Goal: Check status

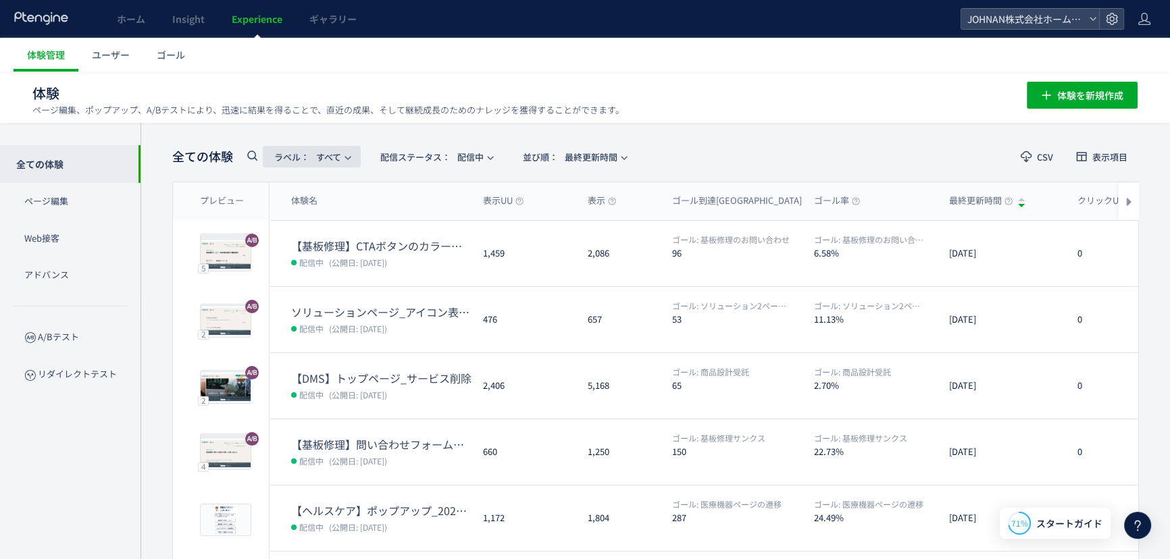
click at [340, 155] on span "ラベル： すべて" at bounding box center [307, 157] width 67 height 22
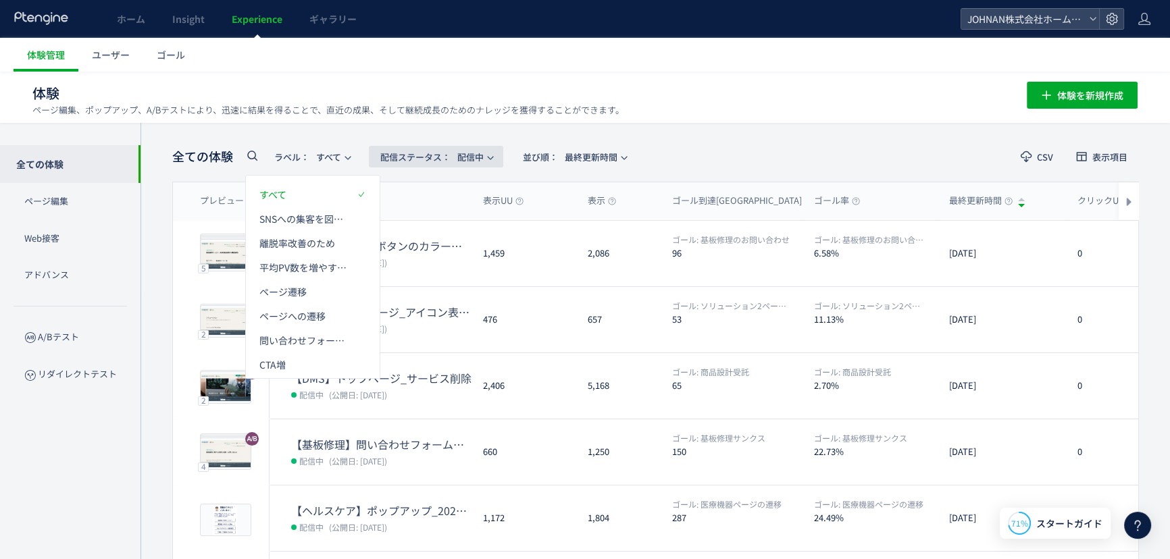
click at [437, 157] on span "配信ステータス​：" at bounding box center [415, 157] width 70 height 13
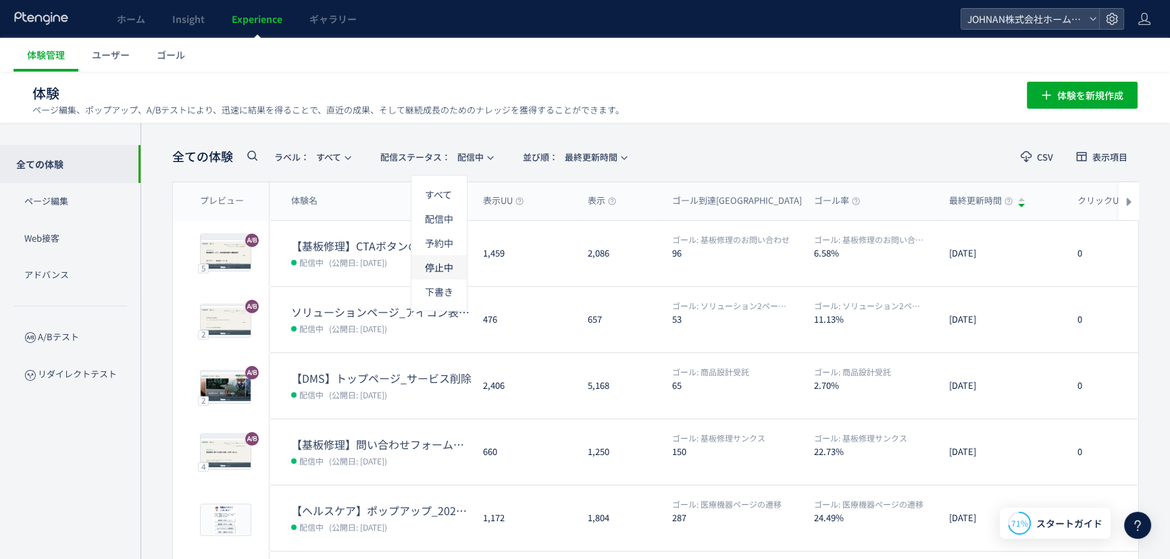
click at [439, 266] on li "停止中" at bounding box center [438, 267] width 55 height 24
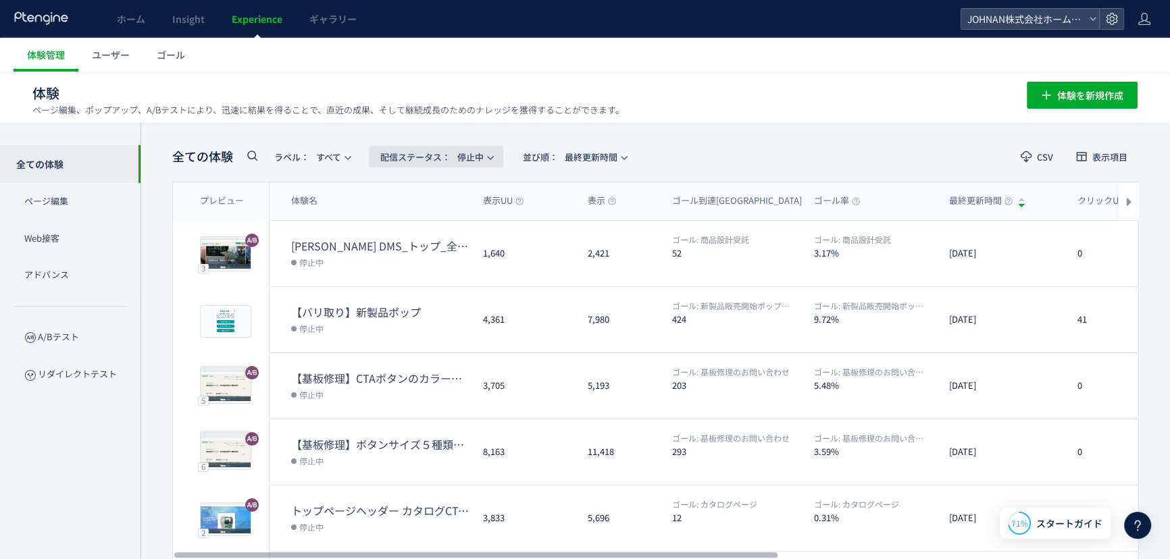
click at [488, 154] on button "配信ステータス​： 停止中" at bounding box center [436, 157] width 134 height 22
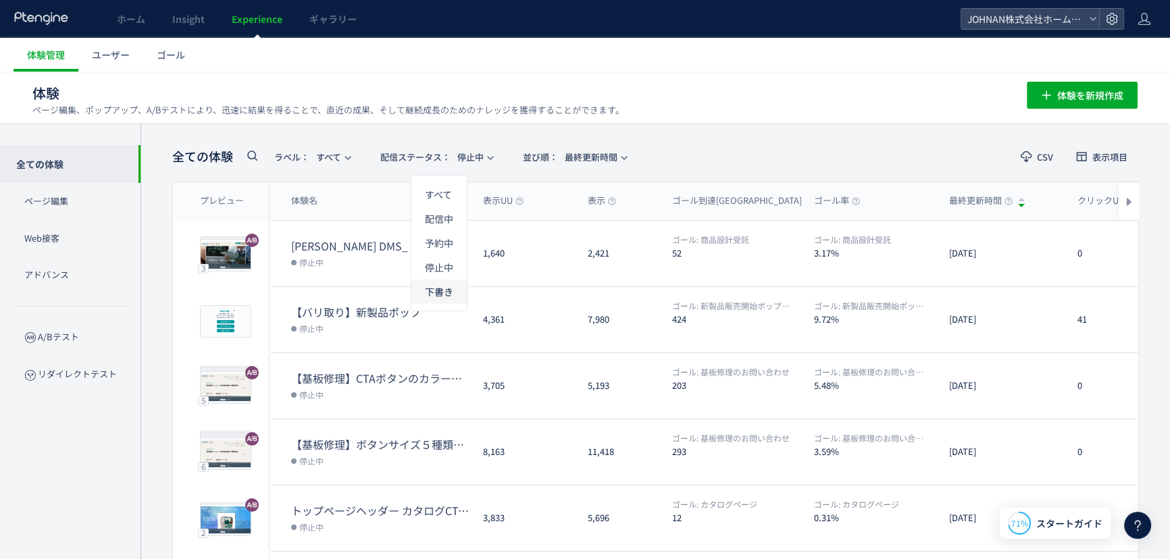
click at [0, 0] on li "下書き" at bounding box center [0, 0] width 0 height 0
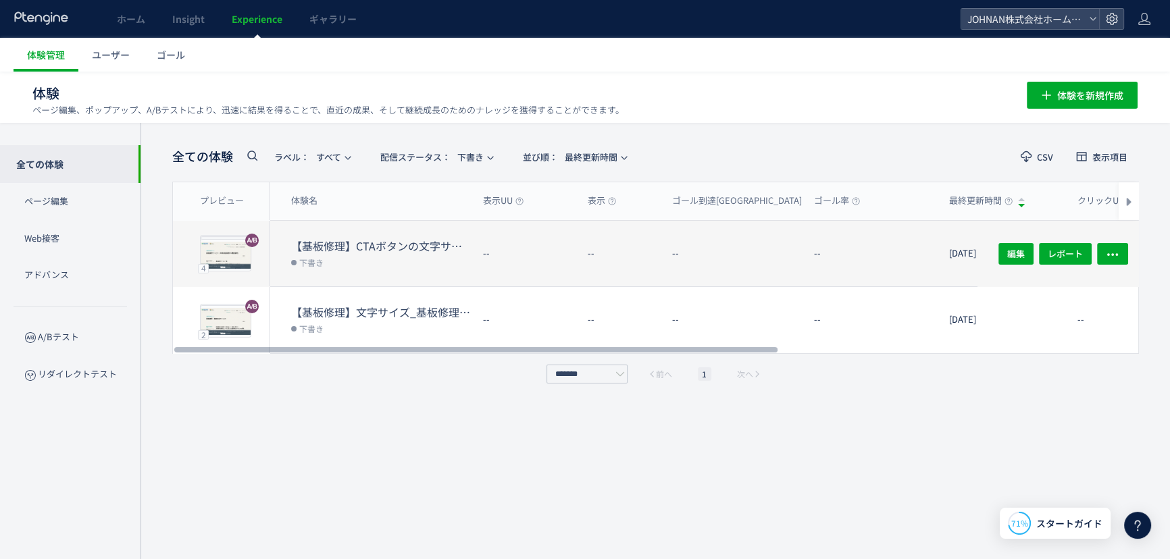
click at [475, 255] on div "--" at bounding box center [524, 253] width 105 height 65
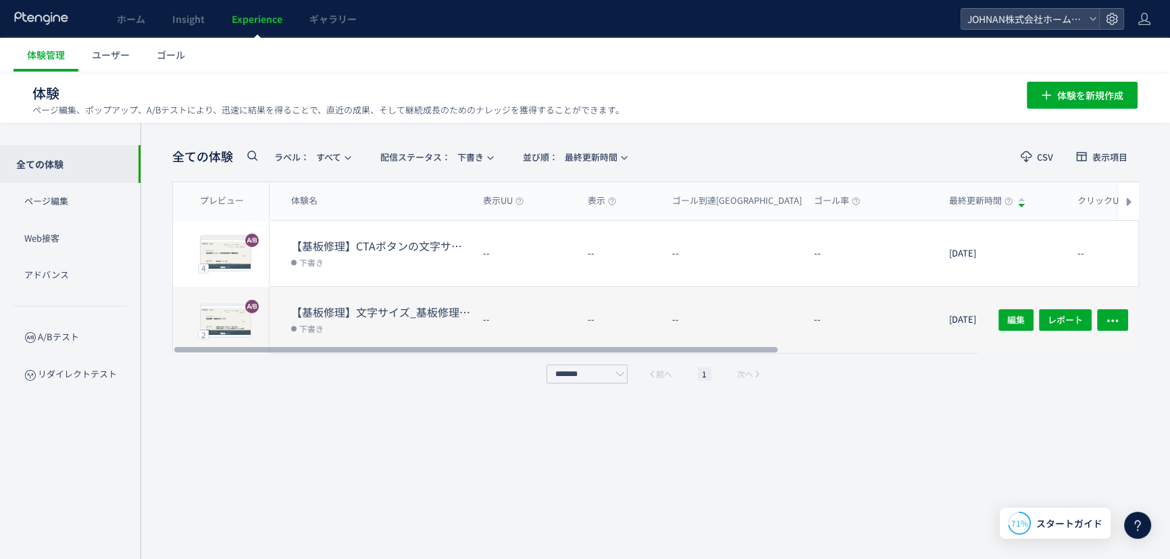
click at [415, 317] on dt "【基板修理】文字サイズ_基板修理・基板保全サービス" at bounding box center [381, 313] width 181 height 16
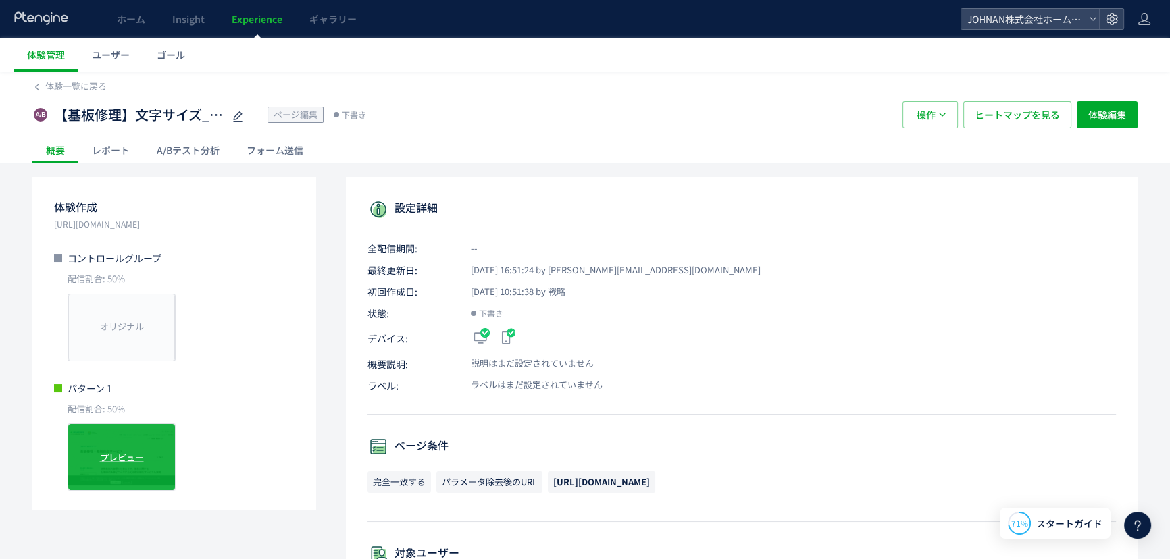
click at [142, 447] on div "プレビュー" at bounding box center [122, 457] width 108 height 68
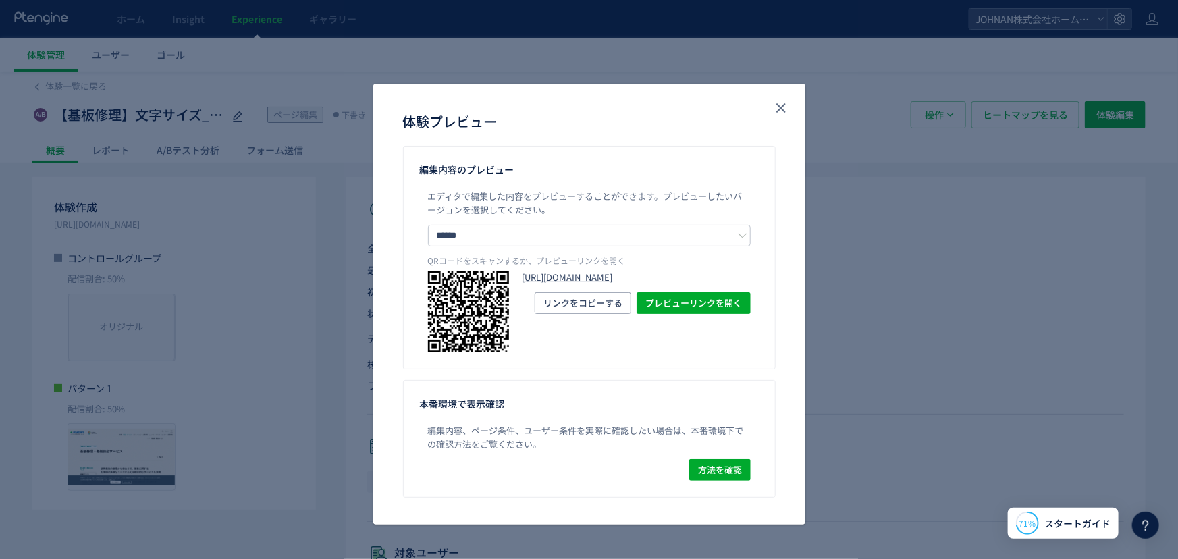
click at [562, 284] on link "[URL][DOMAIN_NAME]" at bounding box center [637, 277] width 228 height 13
click at [783, 111] on icon "close" at bounding box center [781, 108] width 16 height 16
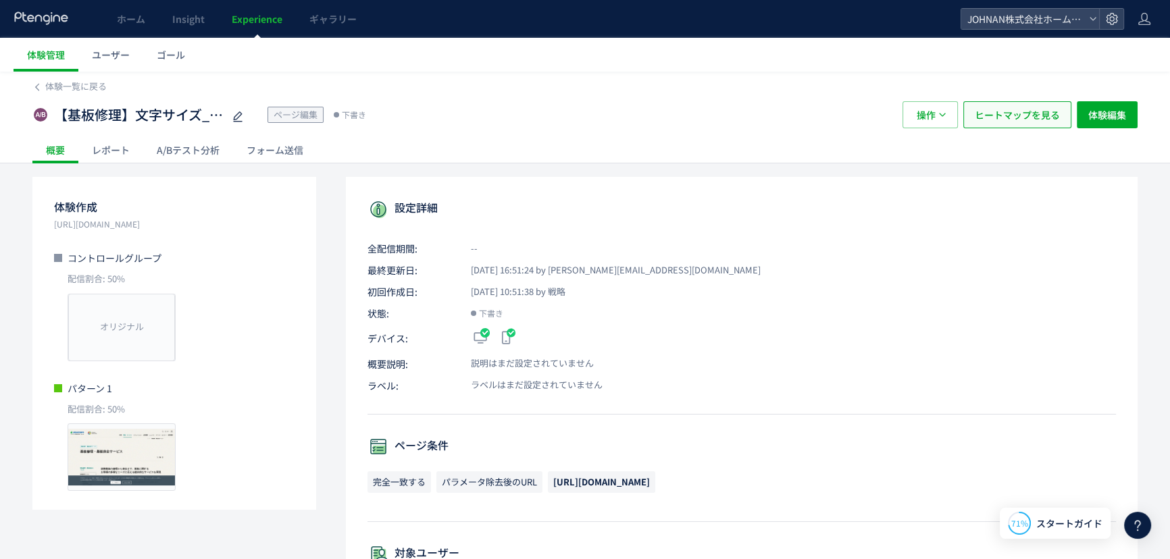
click at [1006, 116] on span "ヒートマップを見る" at bounding box center [1016, 114] width 85 height 27
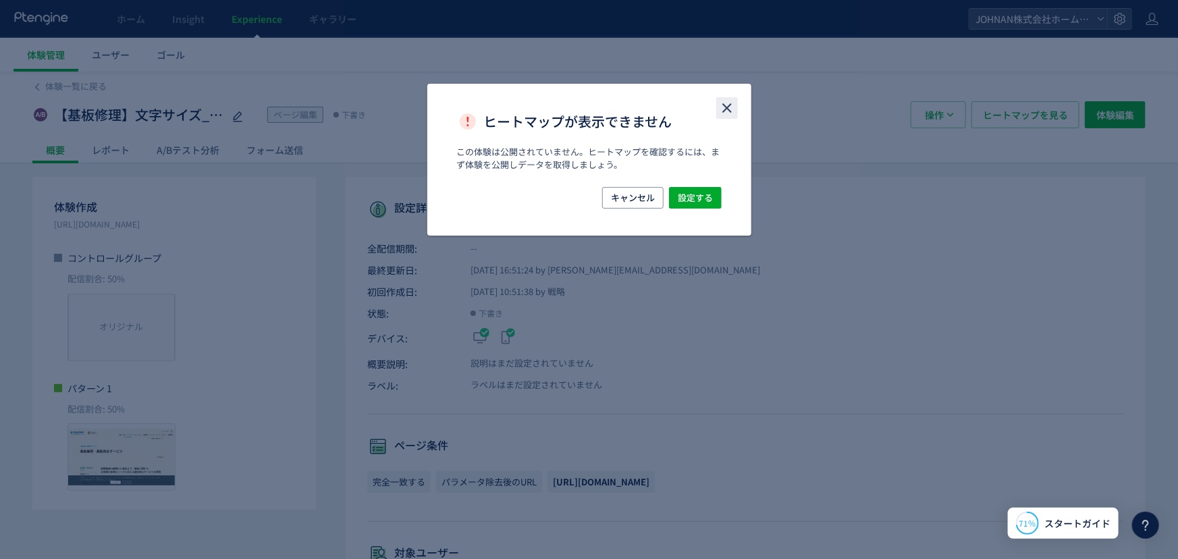
click at [721, 105] on icon "close" at bounding box center [727, 108] width 16 height 16
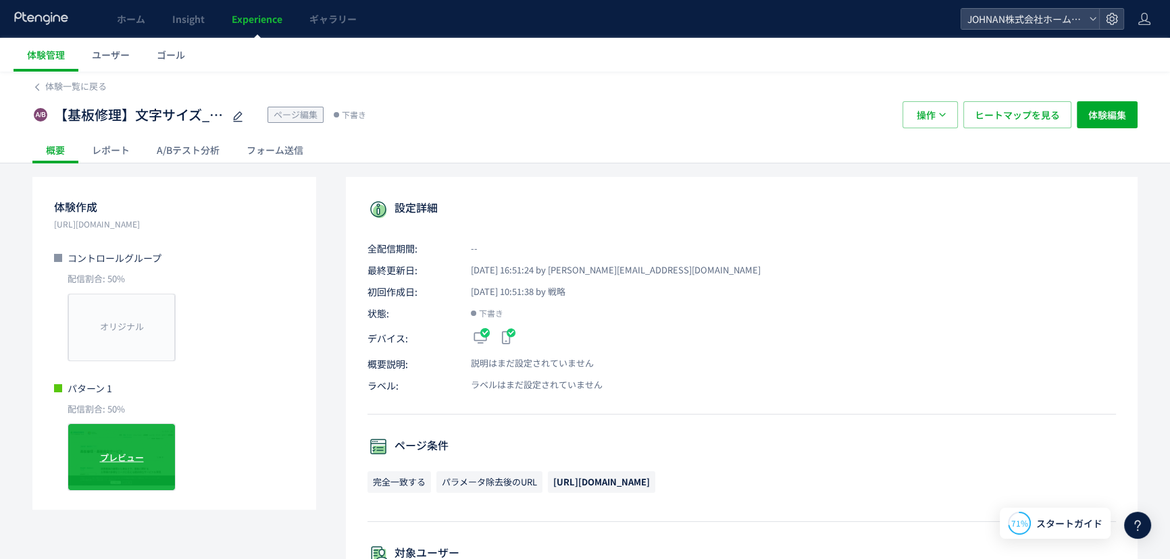
click at [127, 460] on span "プレビュー" at bounding box center [122, 457] width 44 height 13
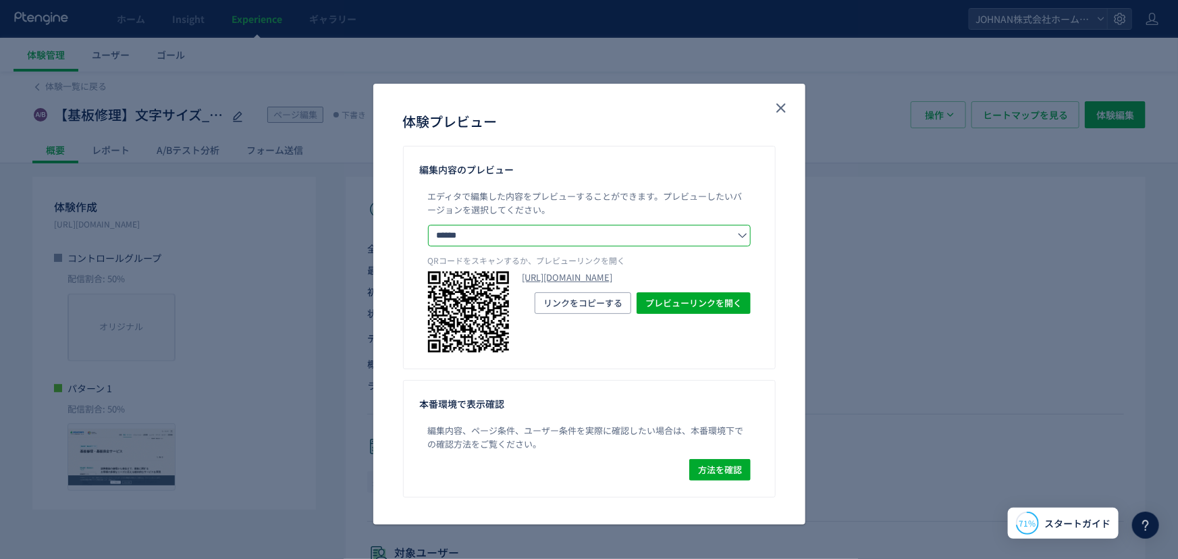
drag, startPoint x: 608, startPoint y: 244, endPoint x: 605, endPoint y: 257, distance: 13.8
click at [605, 251] on div "エディタで編集した内容をプレビューすることができます。 プレビューしたいバージョンを選択してください。 ****** コントロールグループ パターン 1 QR…" at bounding box center [589, 271] width 339 height 163
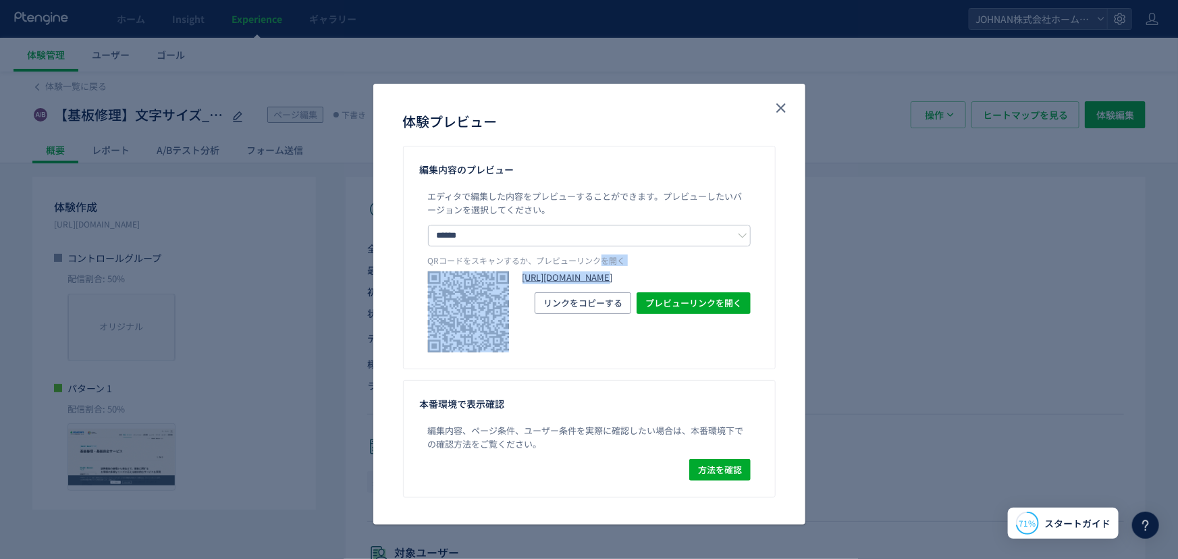
drag, startPoint x: 601, startPoint y: 270, endPoint x: 602, endPoint y: 286, distance: 16.3
click at [601, 275] on div "エディタで編集した内容をプレビューすることができます。 プレビューしたいバージョンを選択してください。 ****** コントロールグループ パターン 1 QR…" at bounding box center [589, 271] width 339 height 163
click at [602, 284] on link "[URL][DOMAIN_NAME]" at bounding box center [637, 277] width 228 height 13
click at [780, 109] on use "close" at bounding box center [781, 107] width 9 height 9
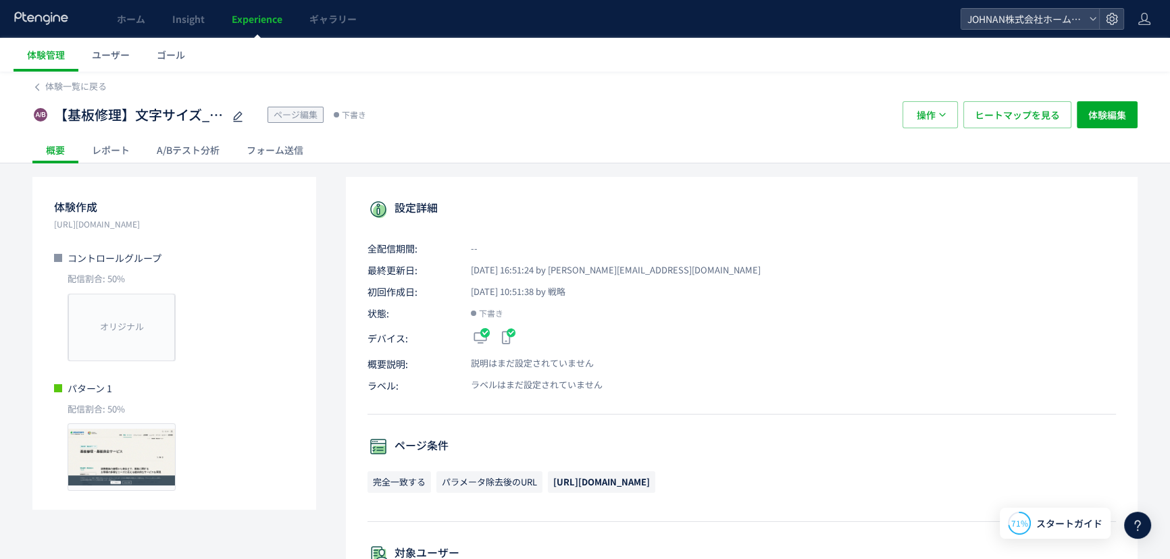
scroll to position [4615, 0]
